Goal: Task Accomplishment & Management: Manage account settings

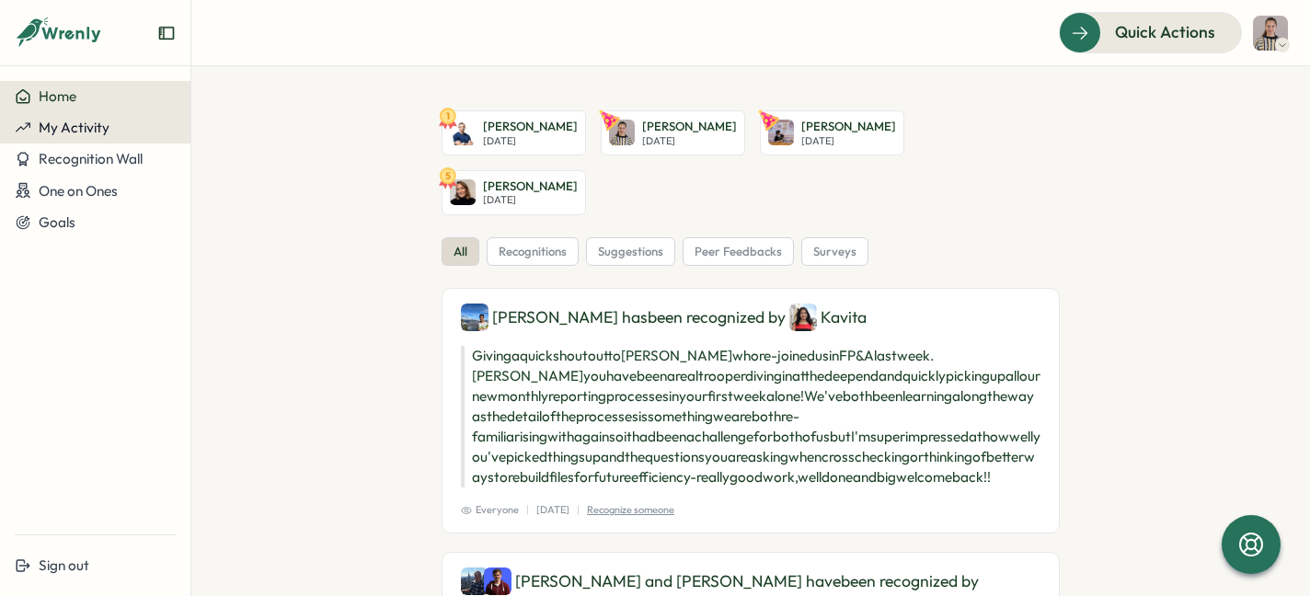
click at [127, 136] on button "My Activity" at bounding box center [95, 127] width 190 height 31
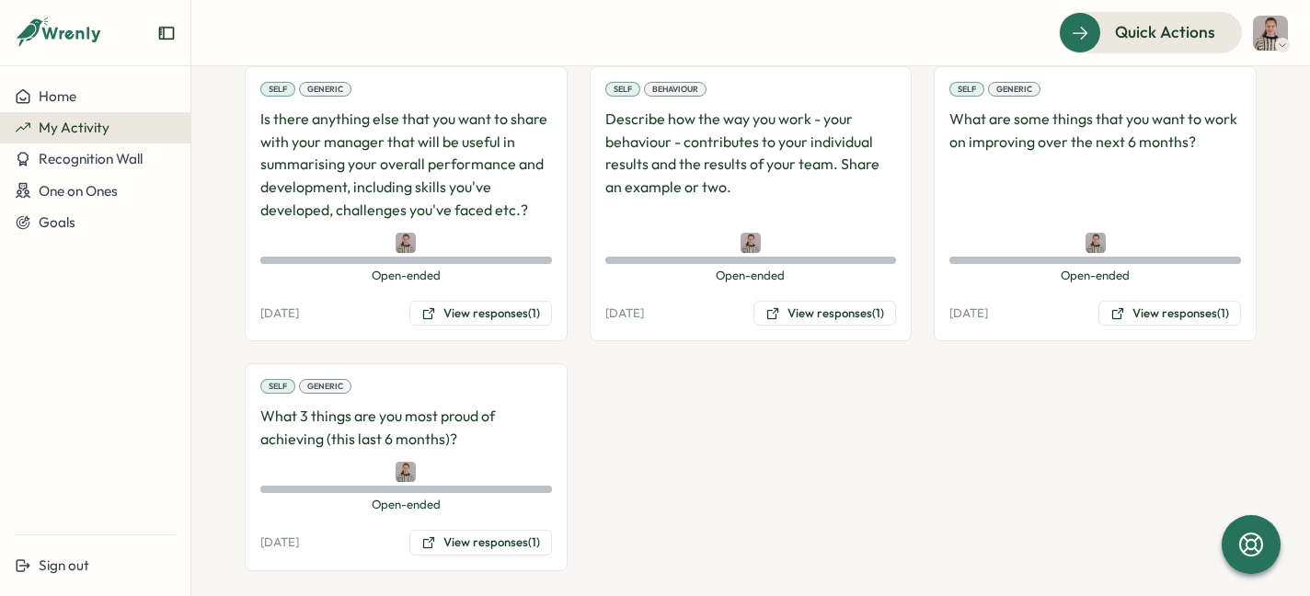
scroll to position [251, 0]
click at [475, 301] on button "View responses (1)" at bounding box center [480, 312] width 143 height 26
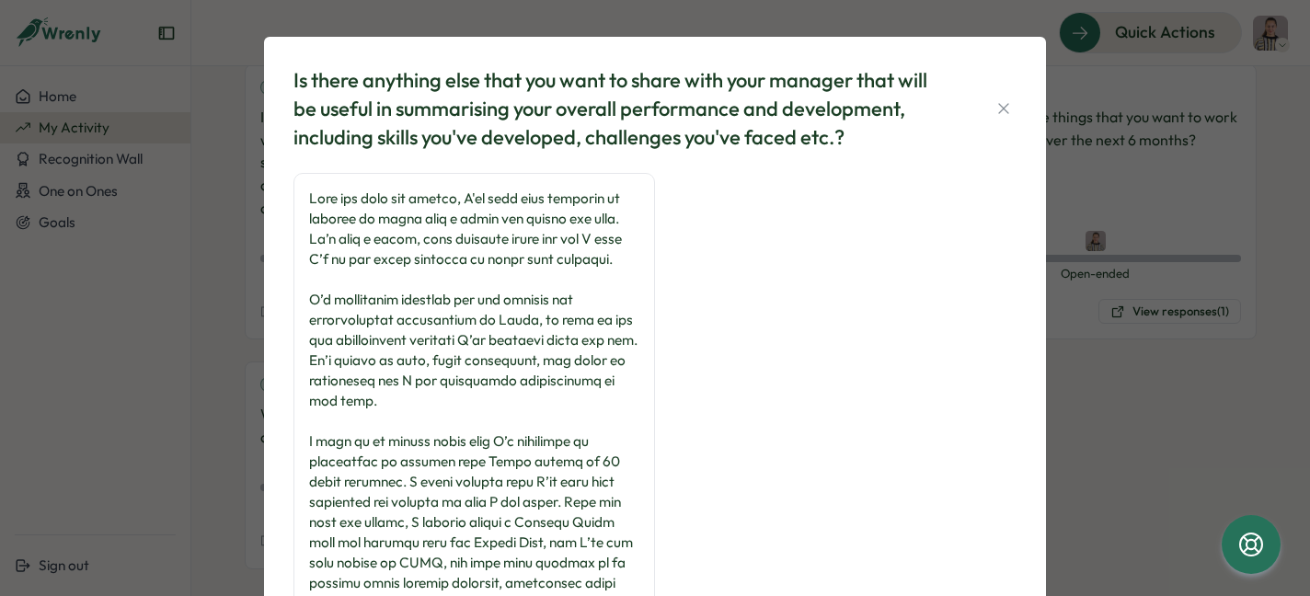
scroll to position [269, 0]
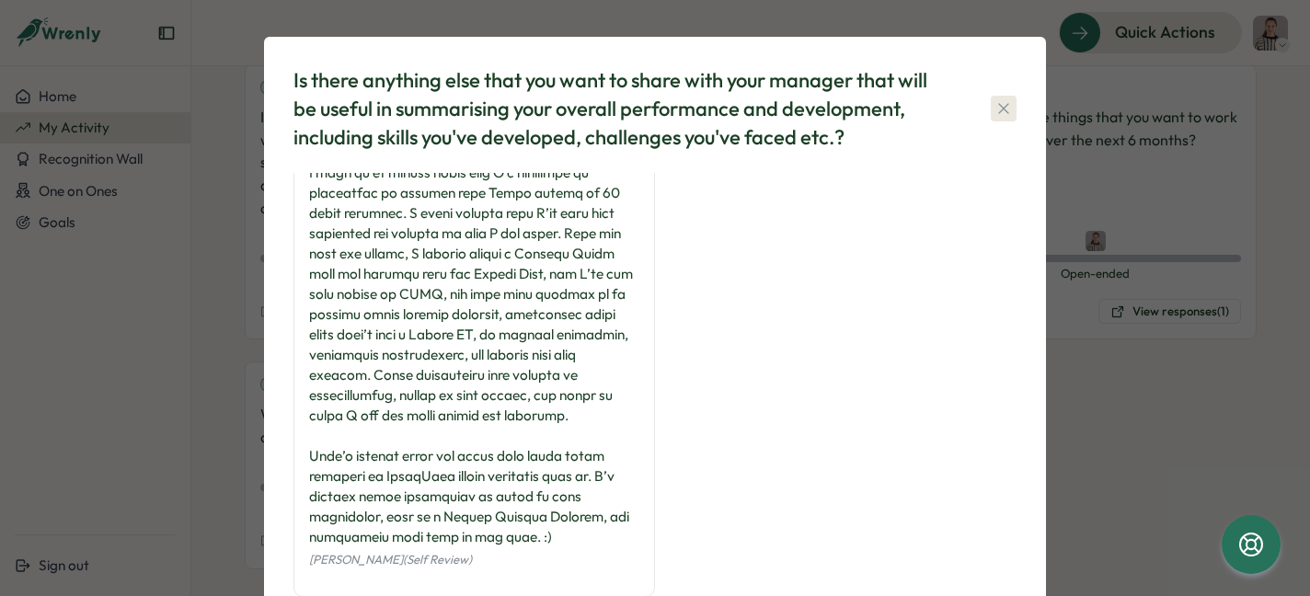
click at [994, 96] on button "button" at bounding box center [1004, 109] width 26 height 26
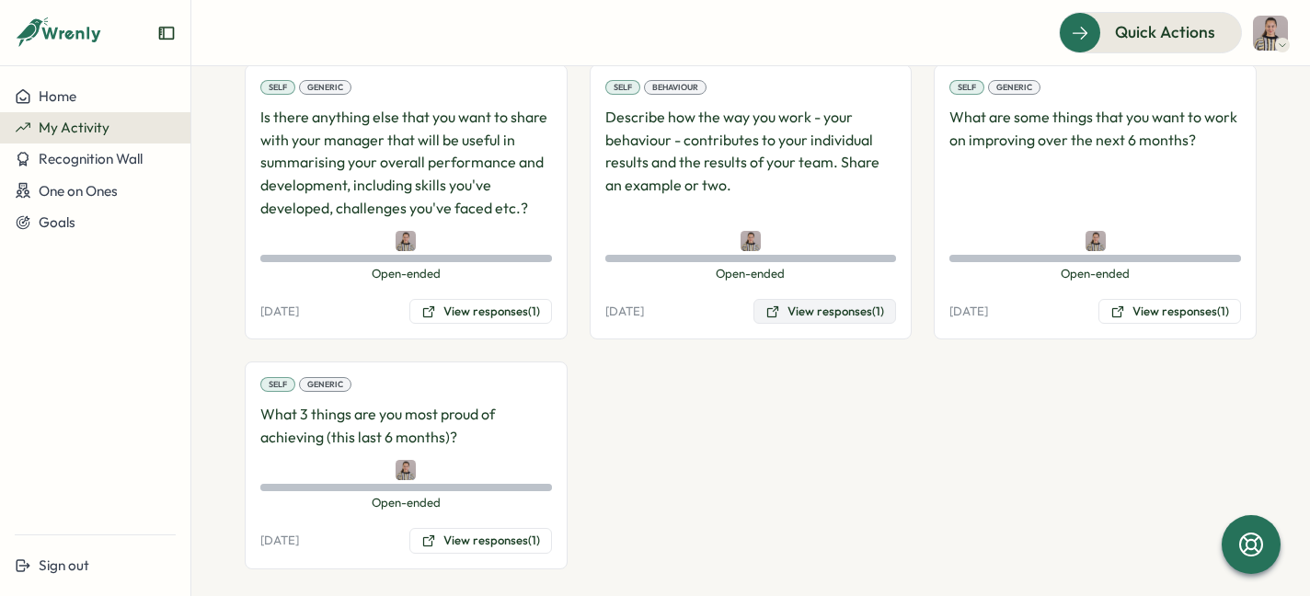
click at [769, 318] on icon at bounding box center [772, 312] width 15 height 15
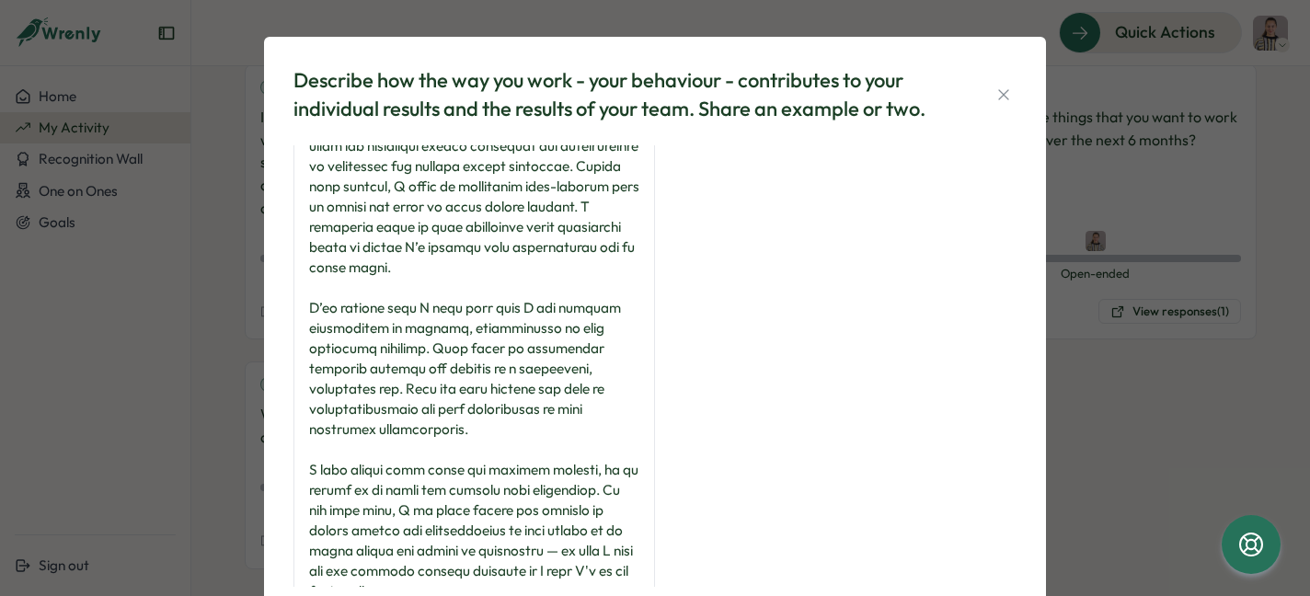
scroll to position [128, 0]
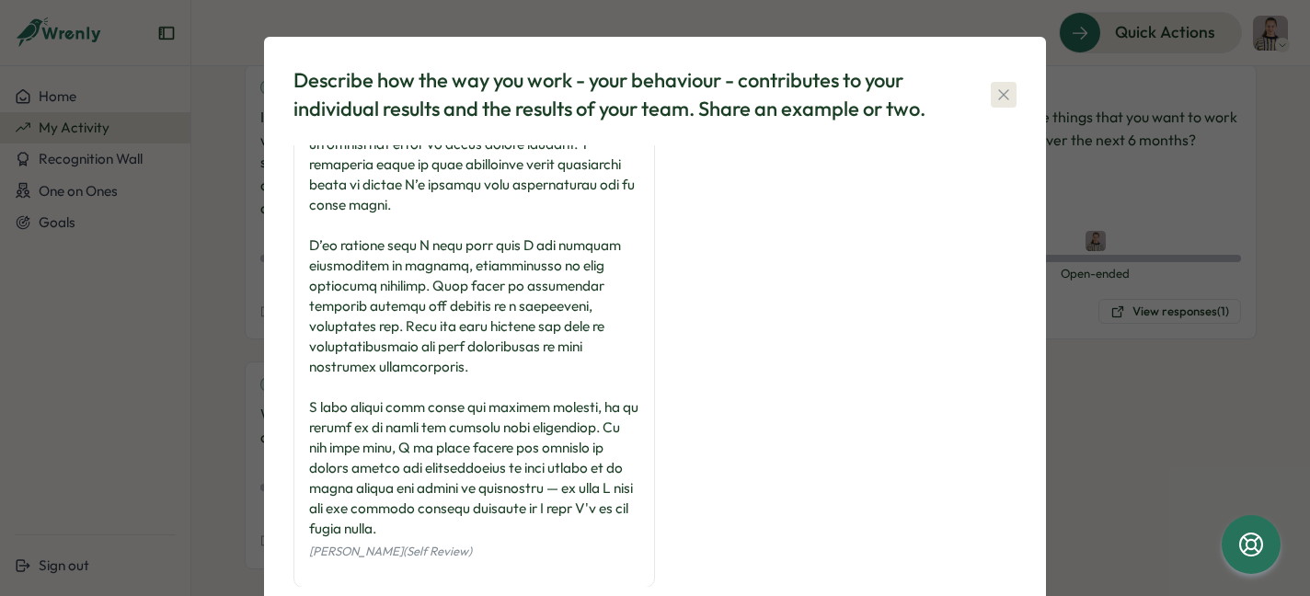
click at [998, 88] on icon "button" at bounding box center [1003, 95] width 18 height 18
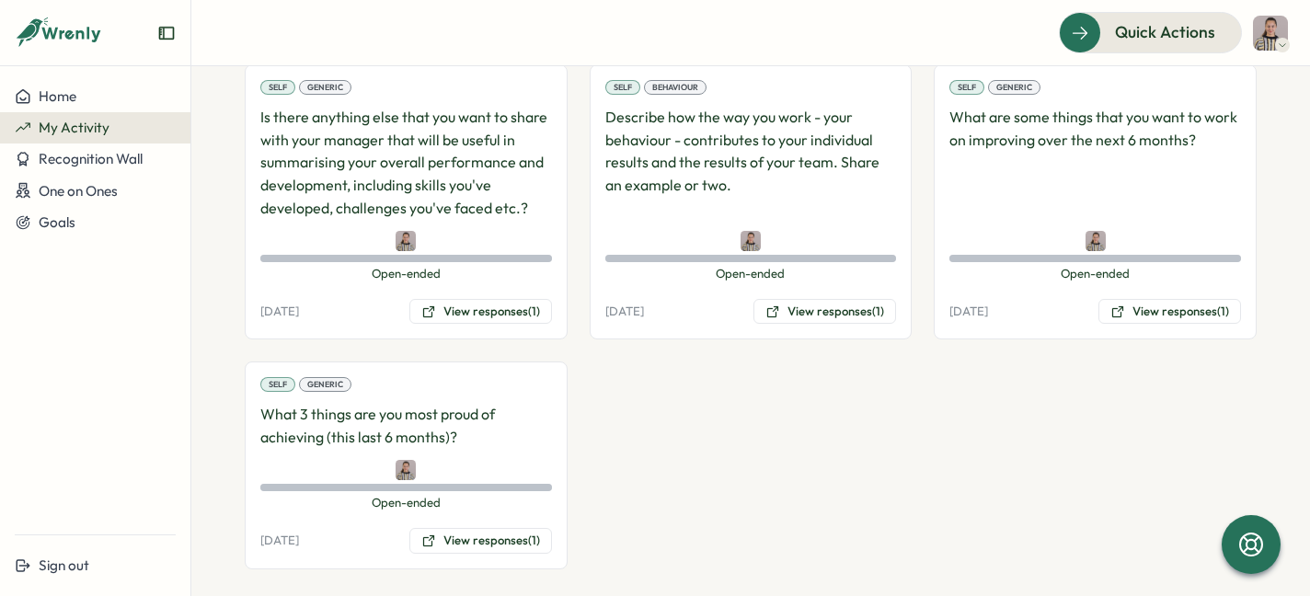
click at [1059, 154] on p "What are some things that you want to work on improving over the next 6 months?" at bounding box center [1095, 163] width 292 height 114
click at [1139, 310] on button "View responses (1)" at bounding box center [1169, 312] width 143 height 26
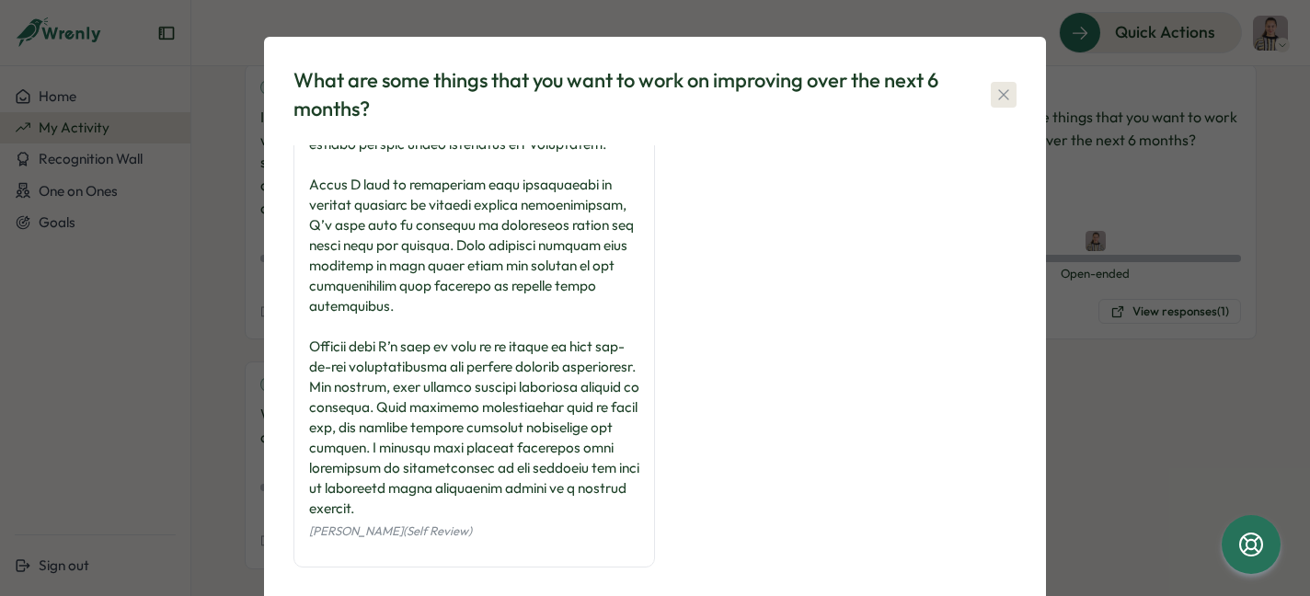
click at [1005, 93] on icon "button" at bounding box center [1003, 95] width 18 height 18
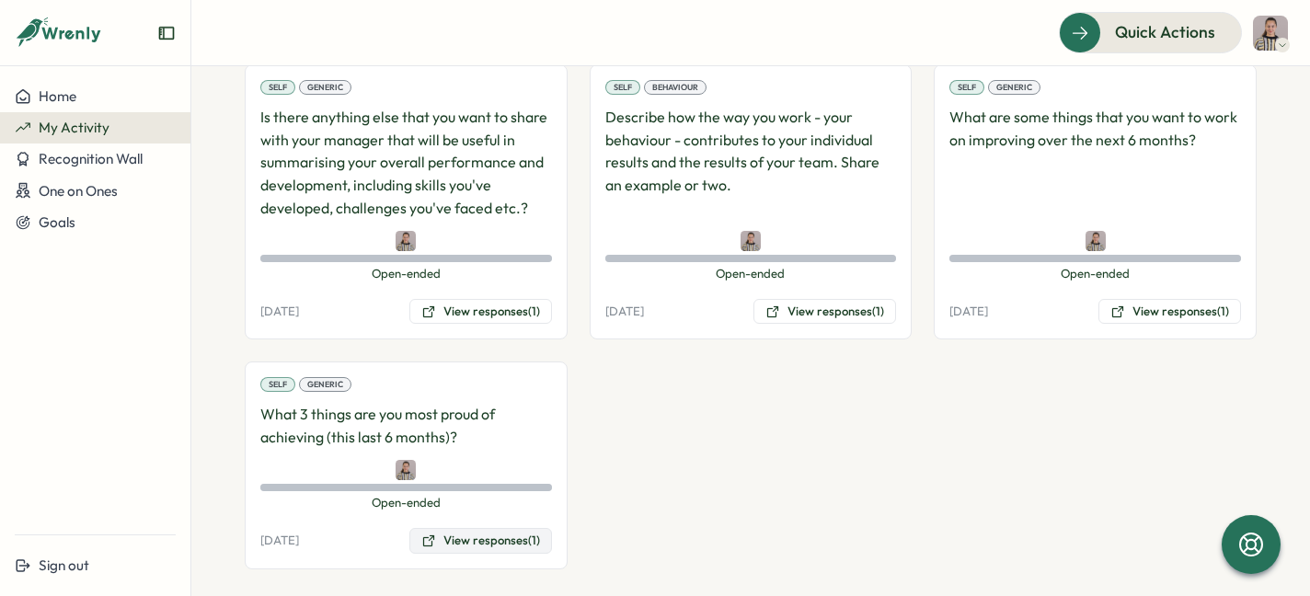
click at [484, 536] on button "View responses (1)" at bounding box center [480, 541] width 143 height 26
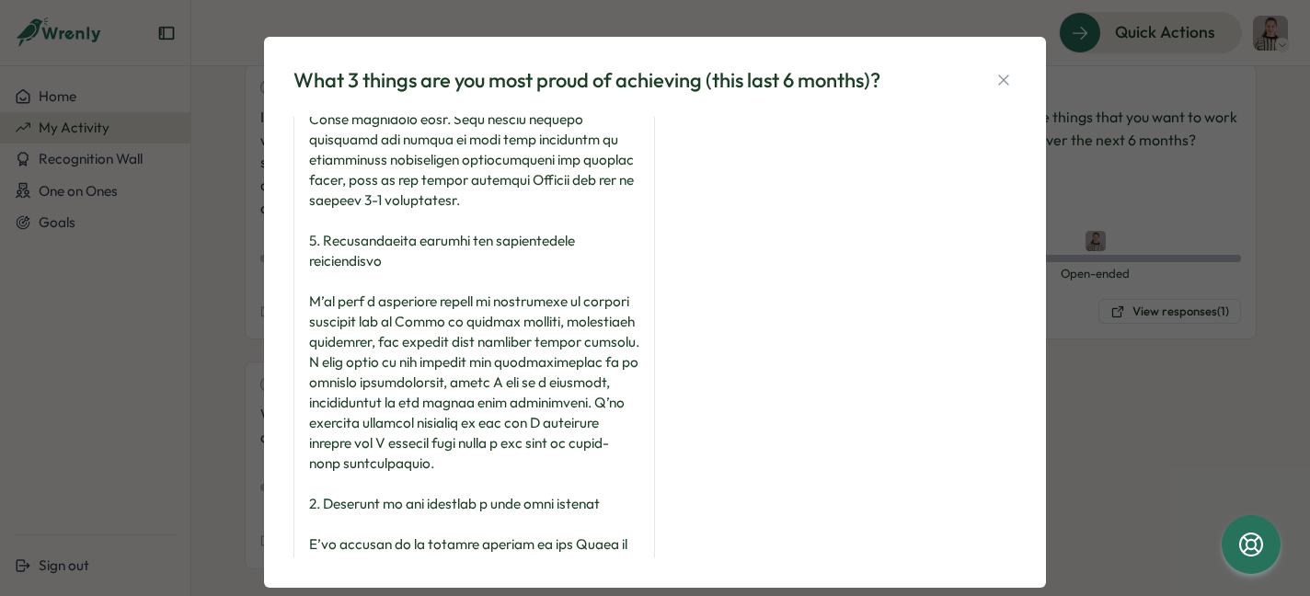
scroll to position [245, 0]
click at [1012, 73] on div "What 3 things are you most proud of achieving (this last 6 months)? [PERSON_NAM…" at bounding box center [655, 312] width 738 height 507
click at [1003, 99] on div "What 3 things are you most proud of achieving (this last 6 months)? [PERSON_NAM…" at bounding box center [655, 312] width 738 height 507
click at [1003, 84] on icon "button" at bounding box center [1003, 80] width 10 height 10
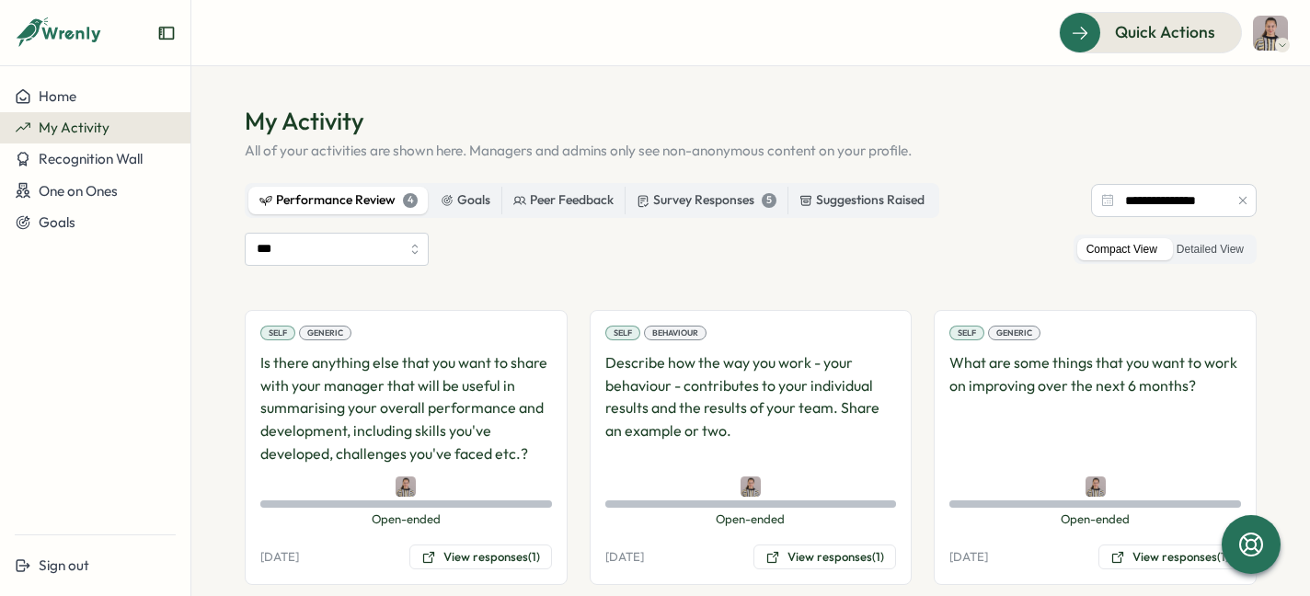
scroll to position [3, 0]
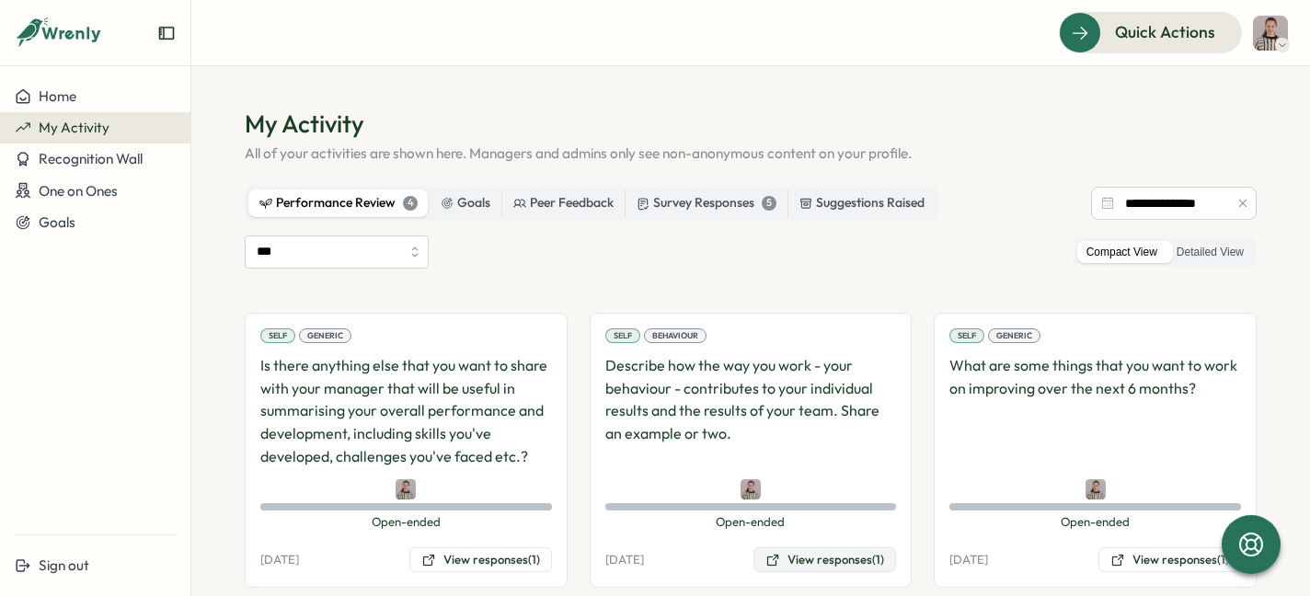
click at [855, 559] on button "View responses (1)" at bounding box center [824, 560] width 143 height 26
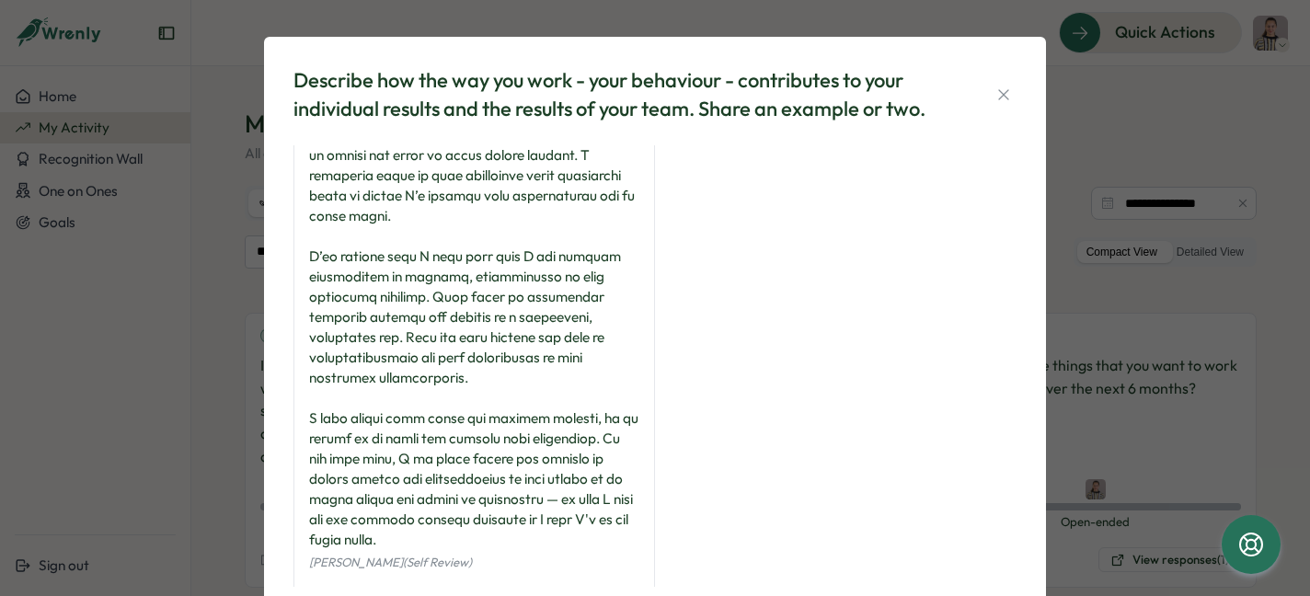
scroll to position [0, 0]
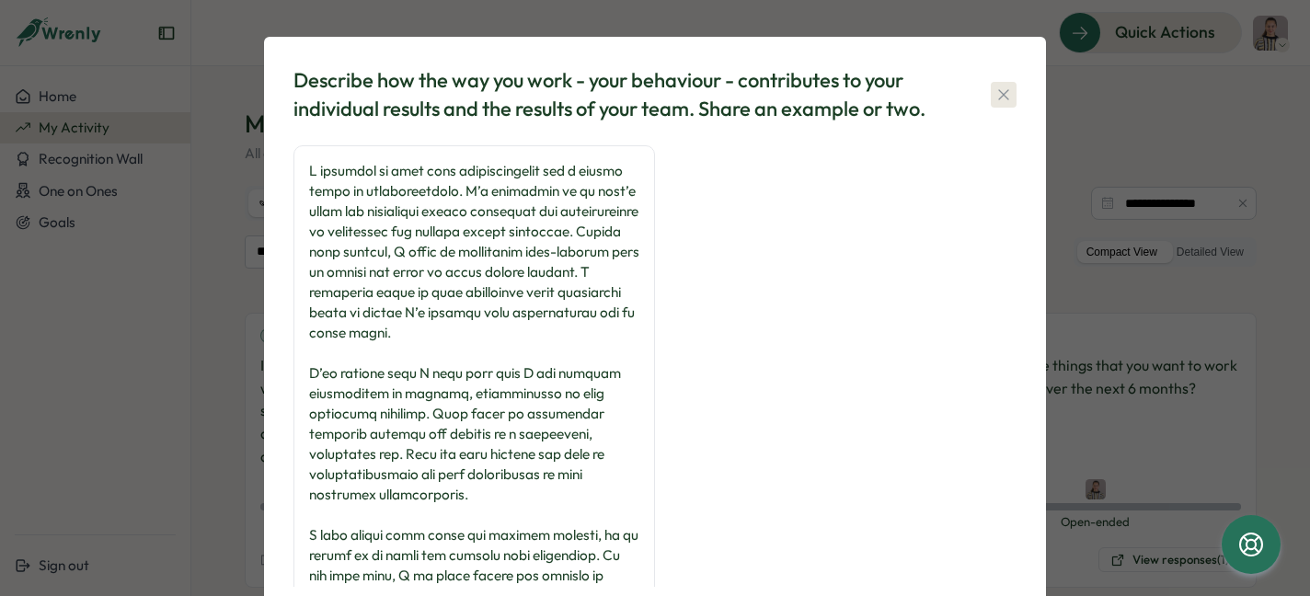
click at [1002, 86] on icon "button" at bounding box center [1003, 95] width 18 height 18
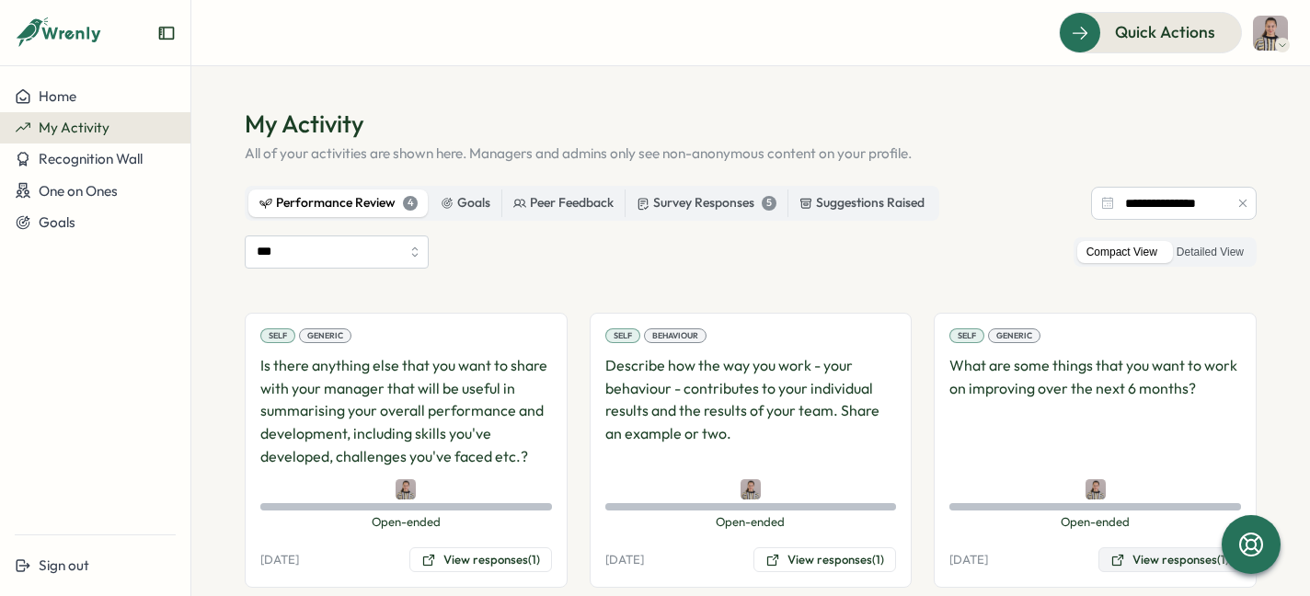
click at [1123, 551] on button "View responses (1)" at bounding box center [1169, 560] width 143 height 26
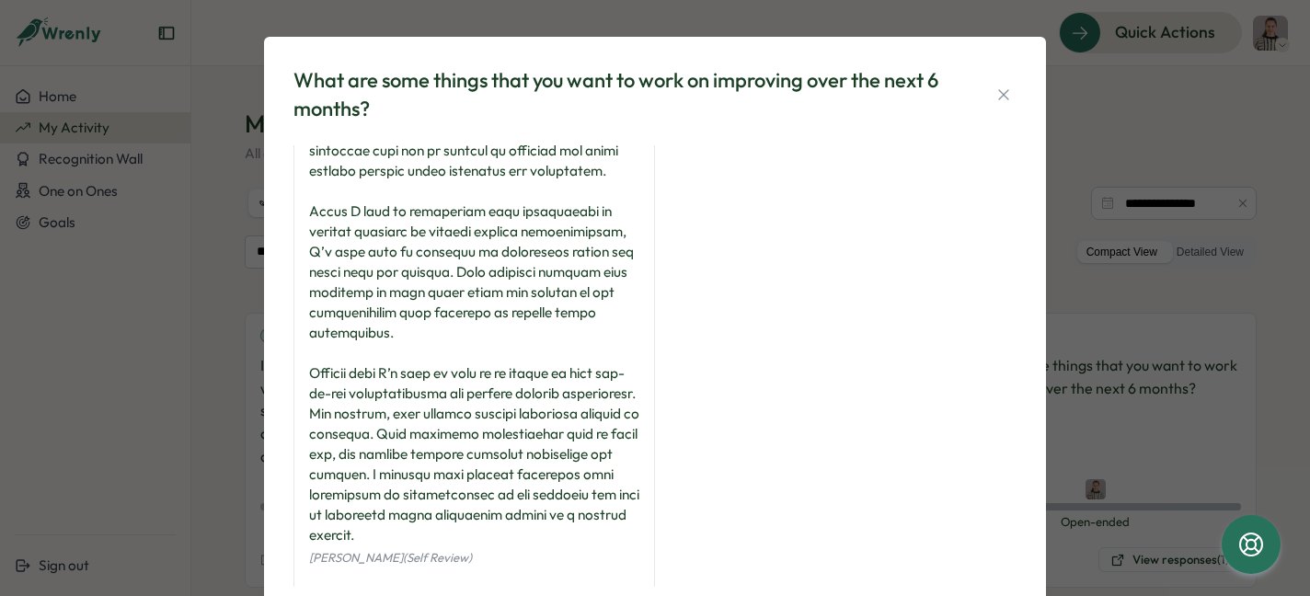
scroll to position [102, 0]
click at [1006, 101] on icon "button" at bounding box center [1003, 95] width 18 height 18
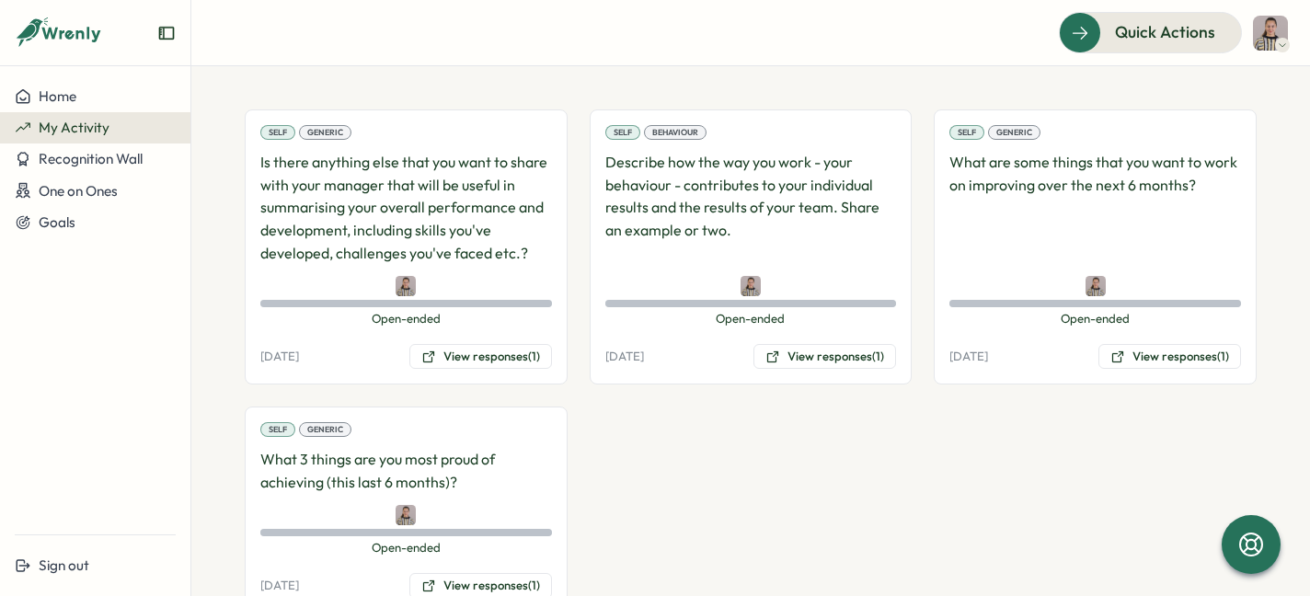
scroll to position [268, 0]
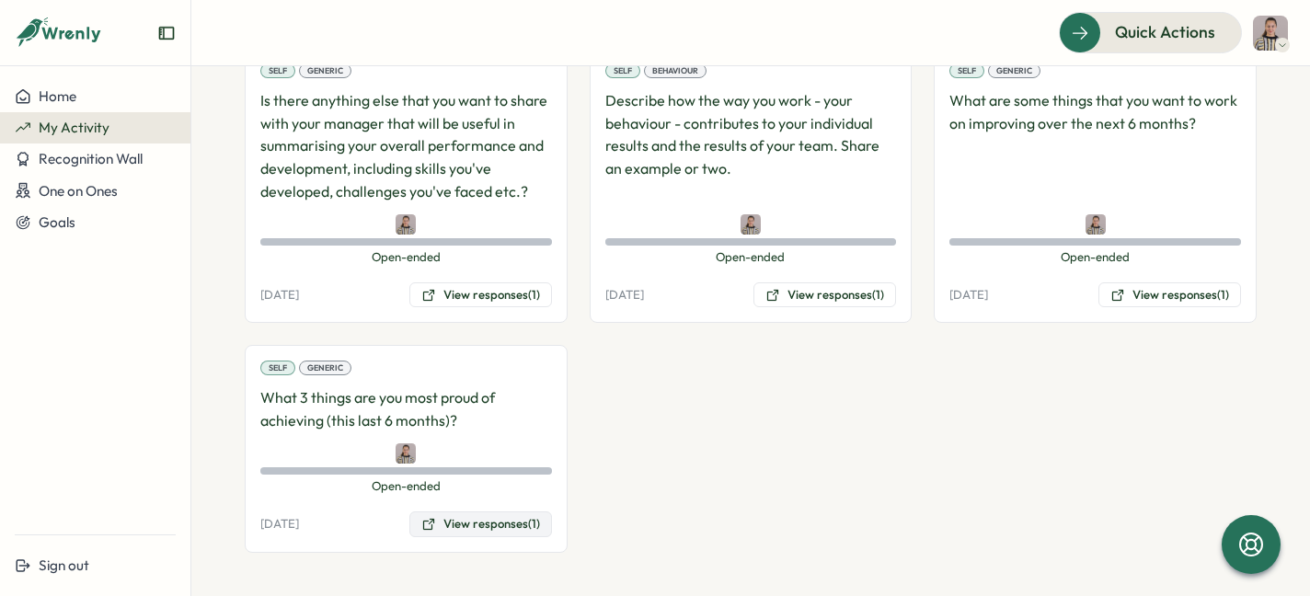
click at [457, 528] on button "View responses (1)" at bounding box center [480, 525] width 143 height 26
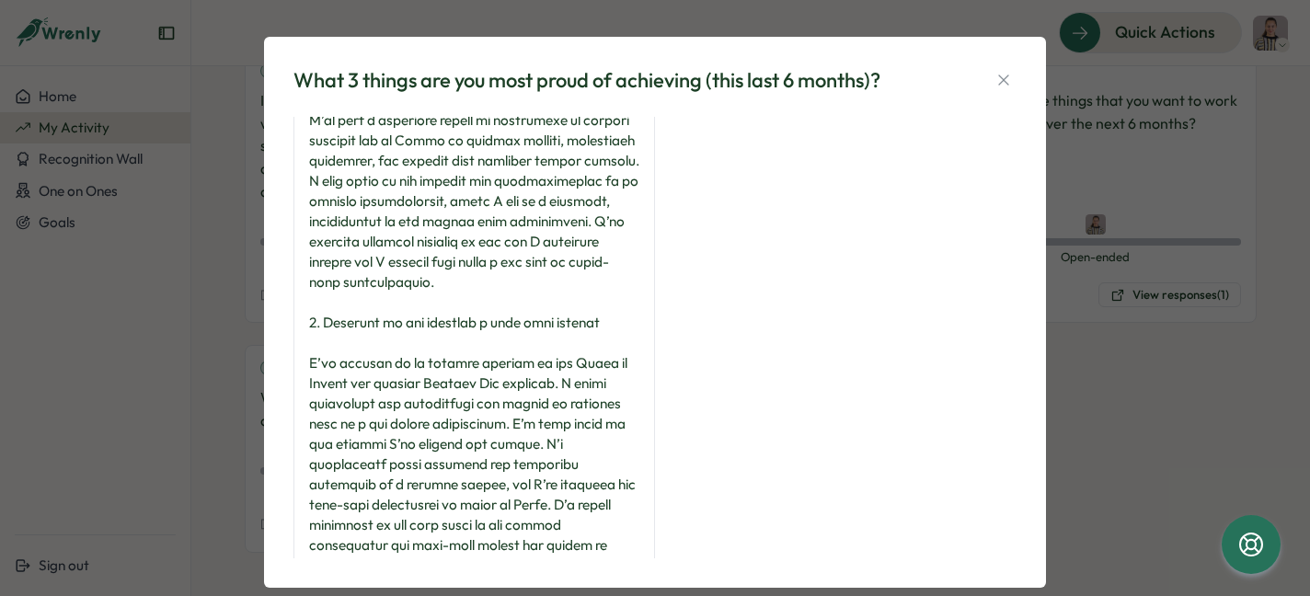
scroll to position [491, 0]
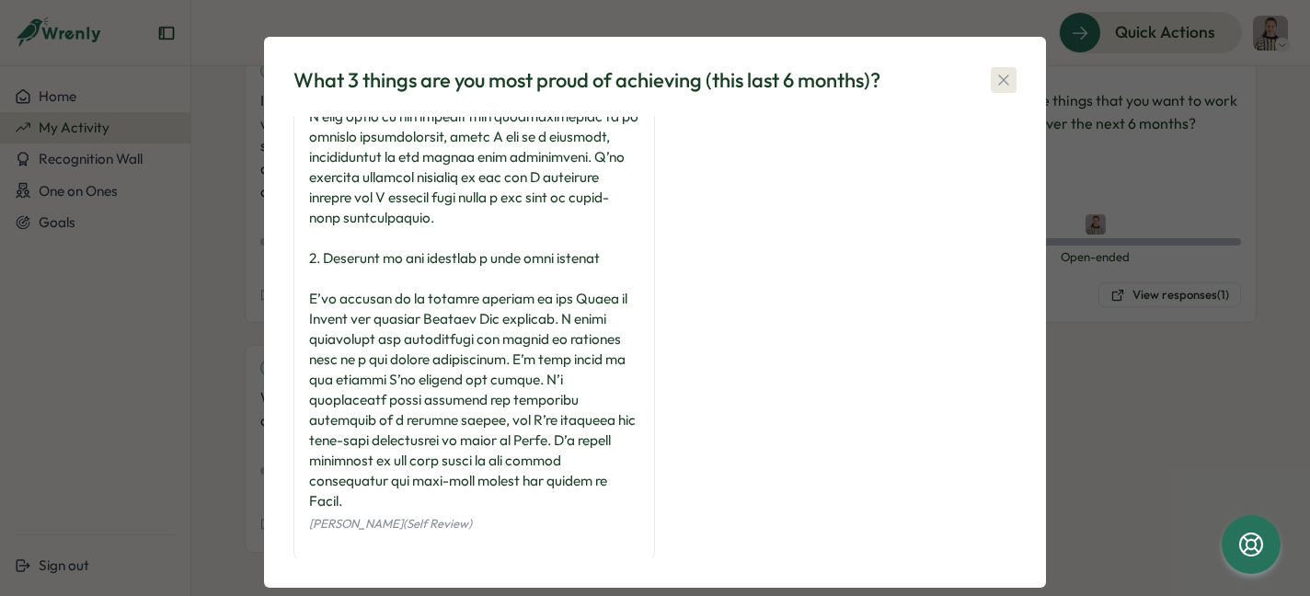
click at [1001, 92] on button "button" at bounding box center [1004, 80] width 26 height 26
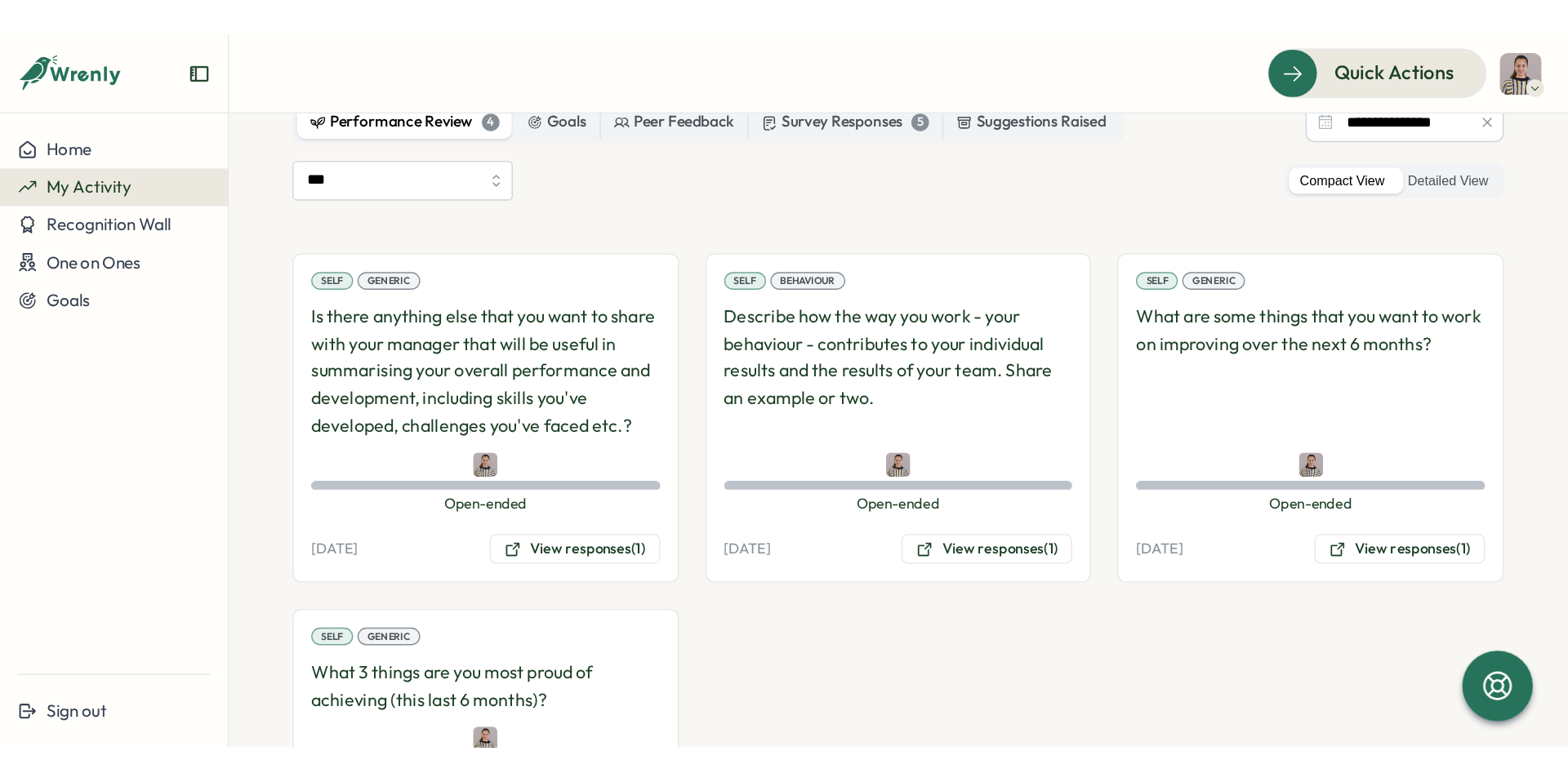
scroll to position [0, 0]
